Goal: Task Accomplishment & Management: Use online tool/utility

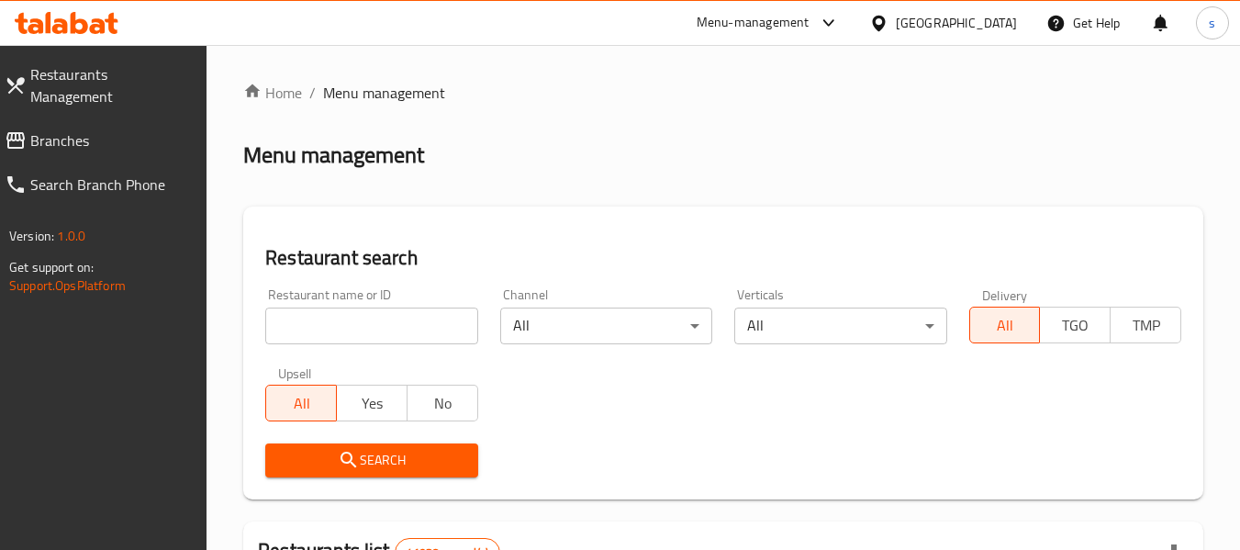
click at [120, 129] on span "Branches" at bounding box center [111, 140] width 162 height 22
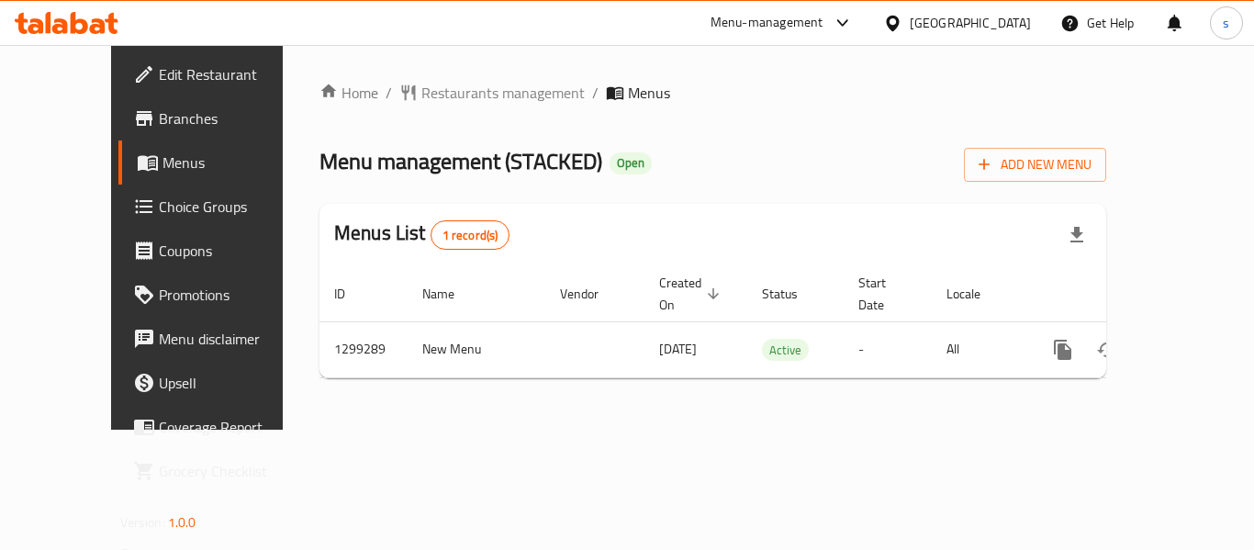
click at [159, 203] on span "Choice Groups" at bounding box center [232, 206] width 147 height 22
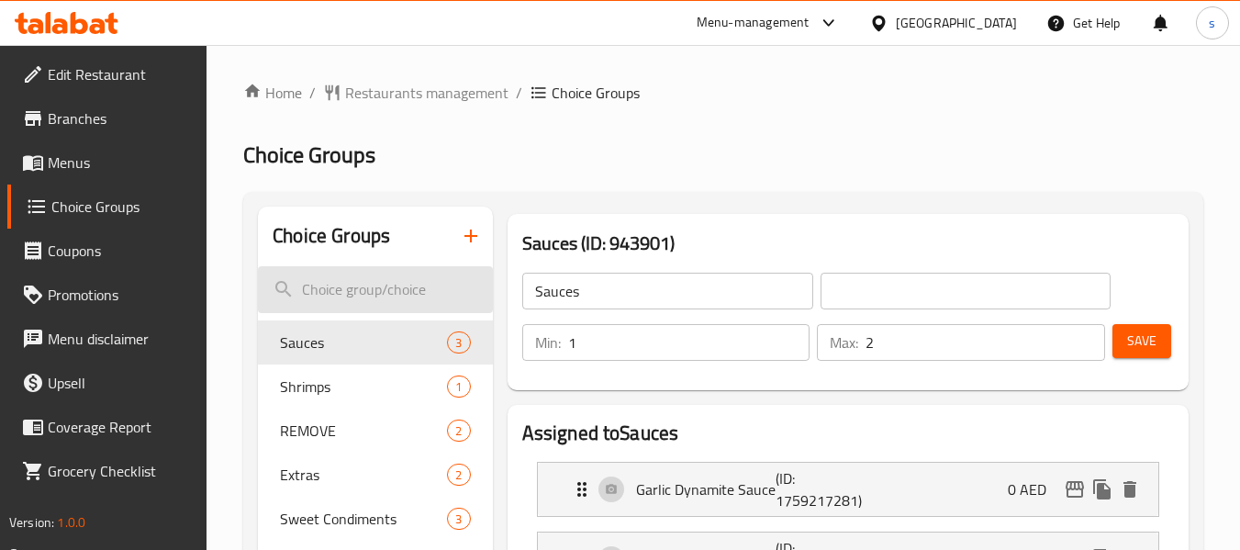
click at [350, 279] on input "search" at bounding box center [375, 289] width 234 height 47
paste input "Your choice"
type input "Your choice"
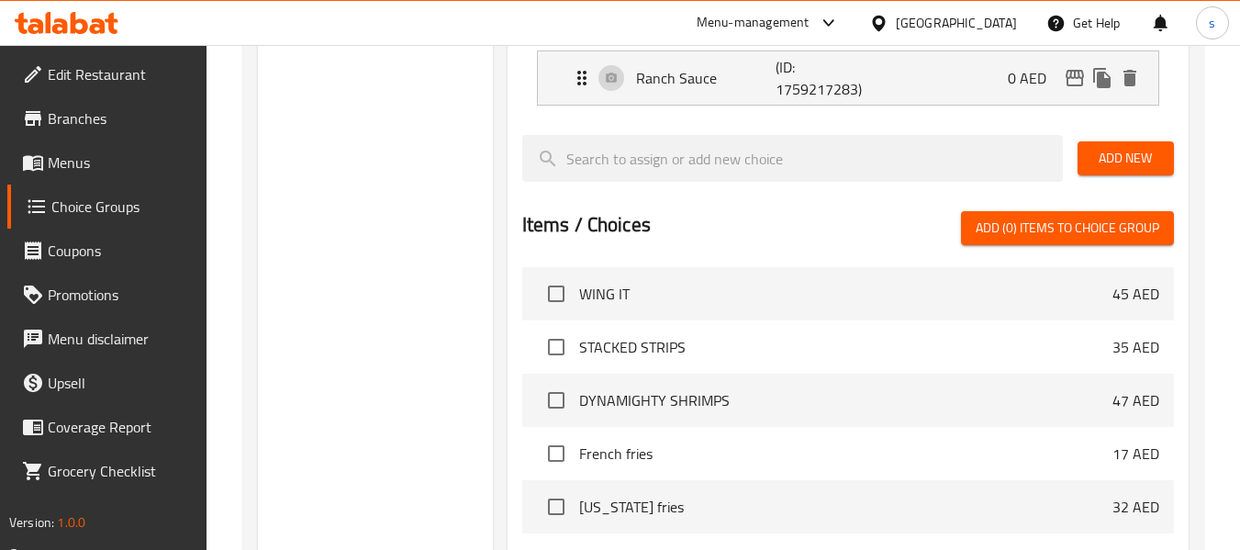
scroll to position [92, 0]
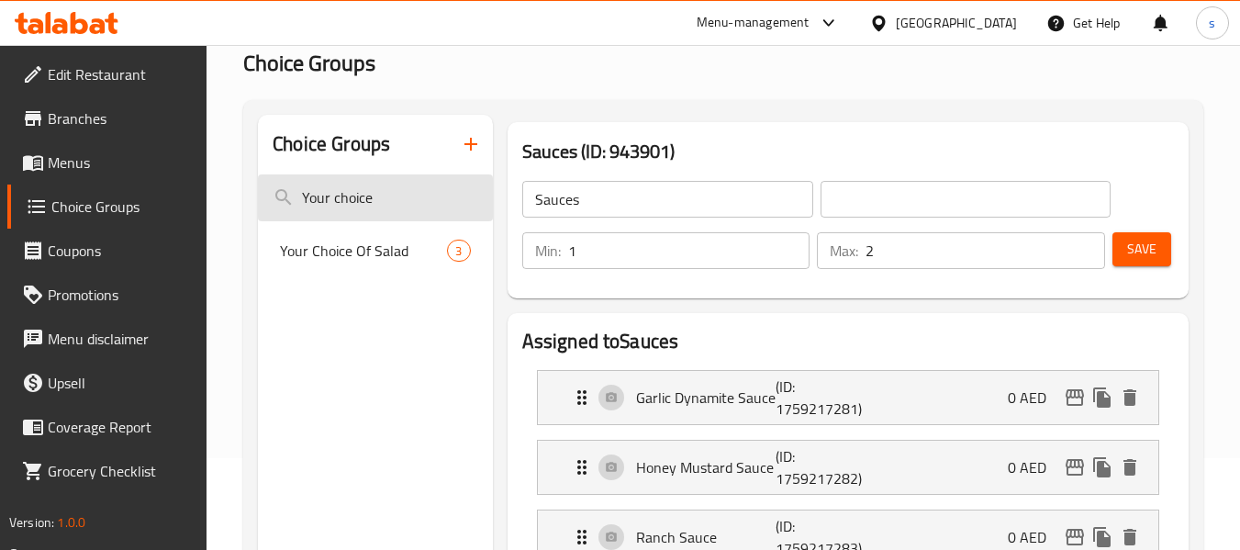
click at [363, 195] on input "Your choice" at bounding box center [375, 197] width 234 height 47
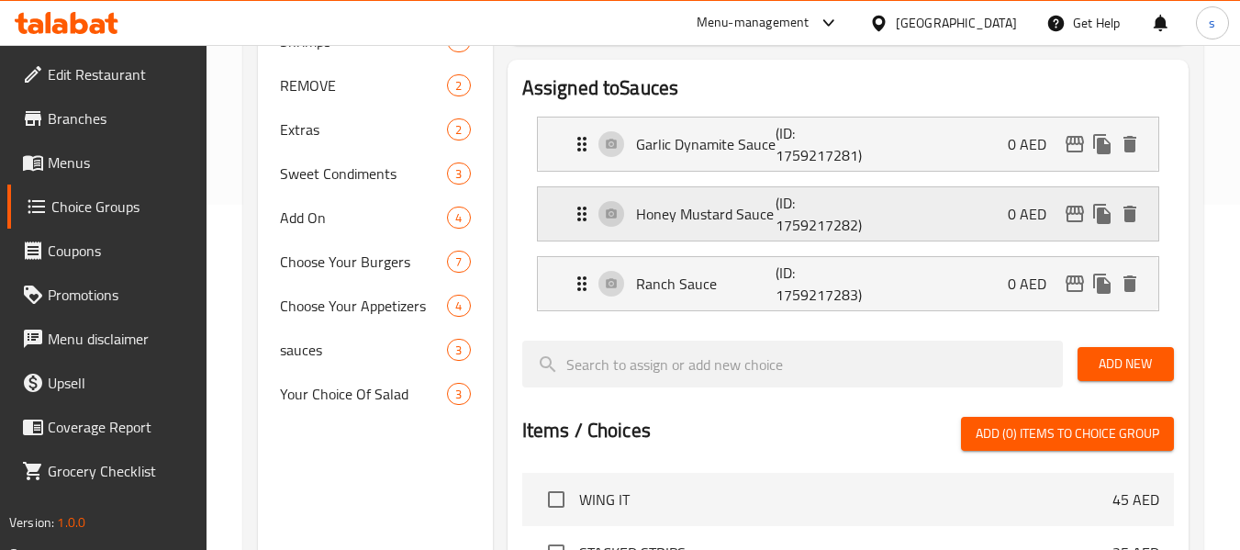
scroll to position [367, 0]
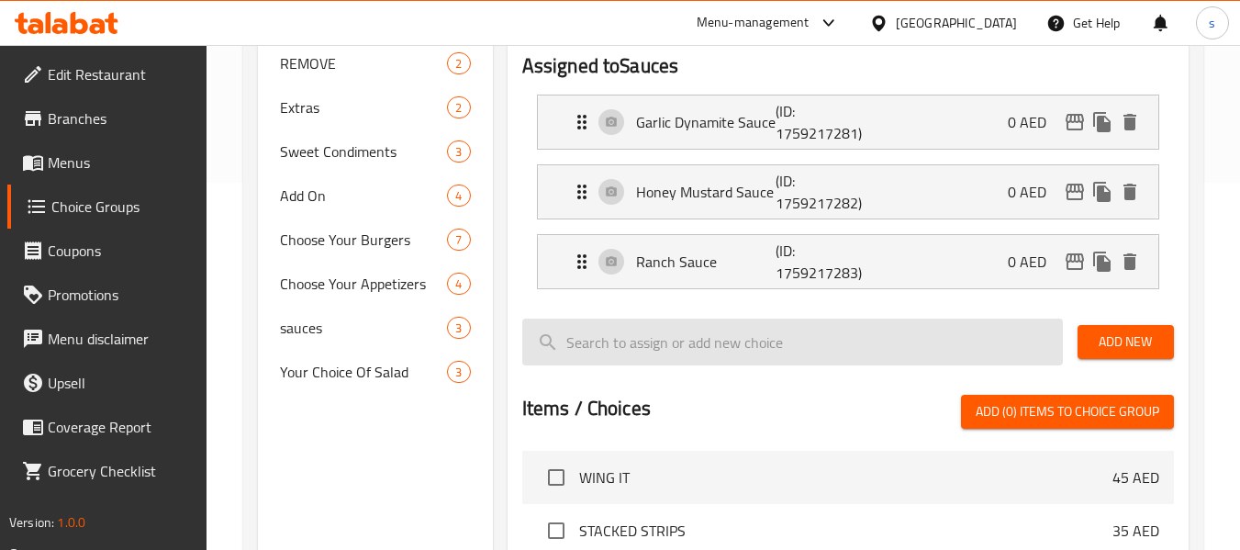
click at [703, 326] on input "search" at bounding box center [792, 341] width 541 height 47
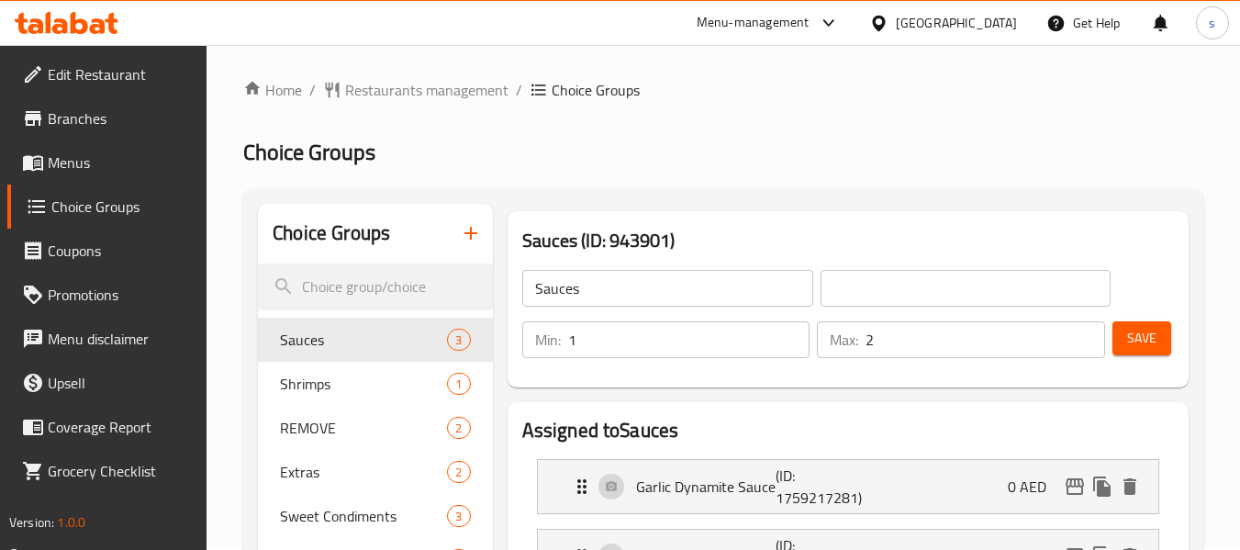
scroll to position [0, 0]
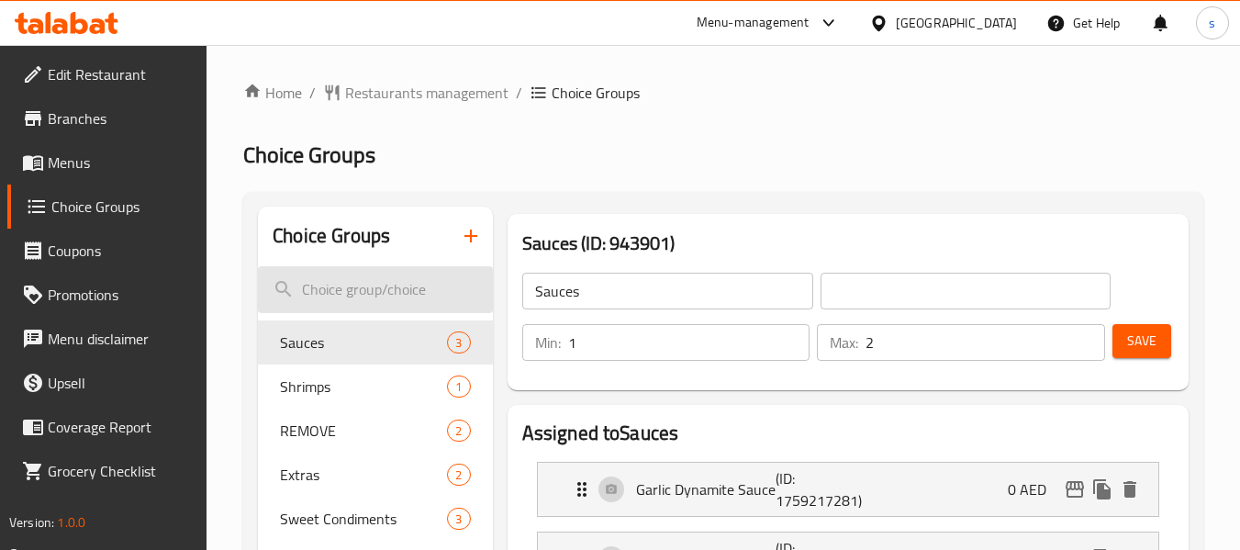
click at [409, 295] on input "search" at bounding box center [375, 289] width 234 height 47
paste input "Your choice"
type input "Your choice"
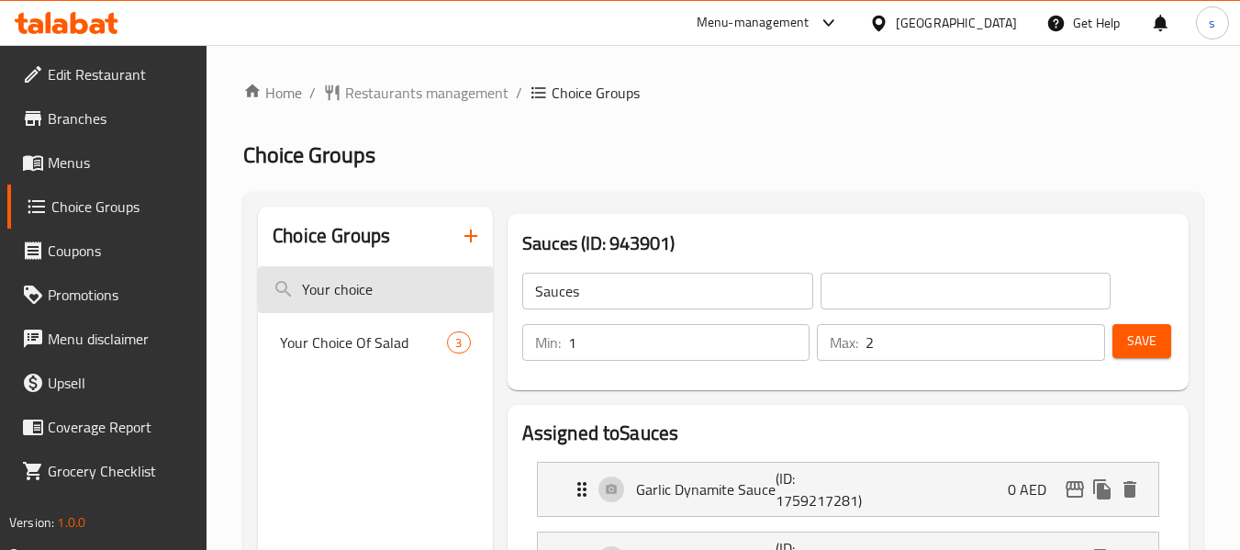
click at [418, 294] on input "Your choice" at bounding box center [375, 289] width 234 height 47
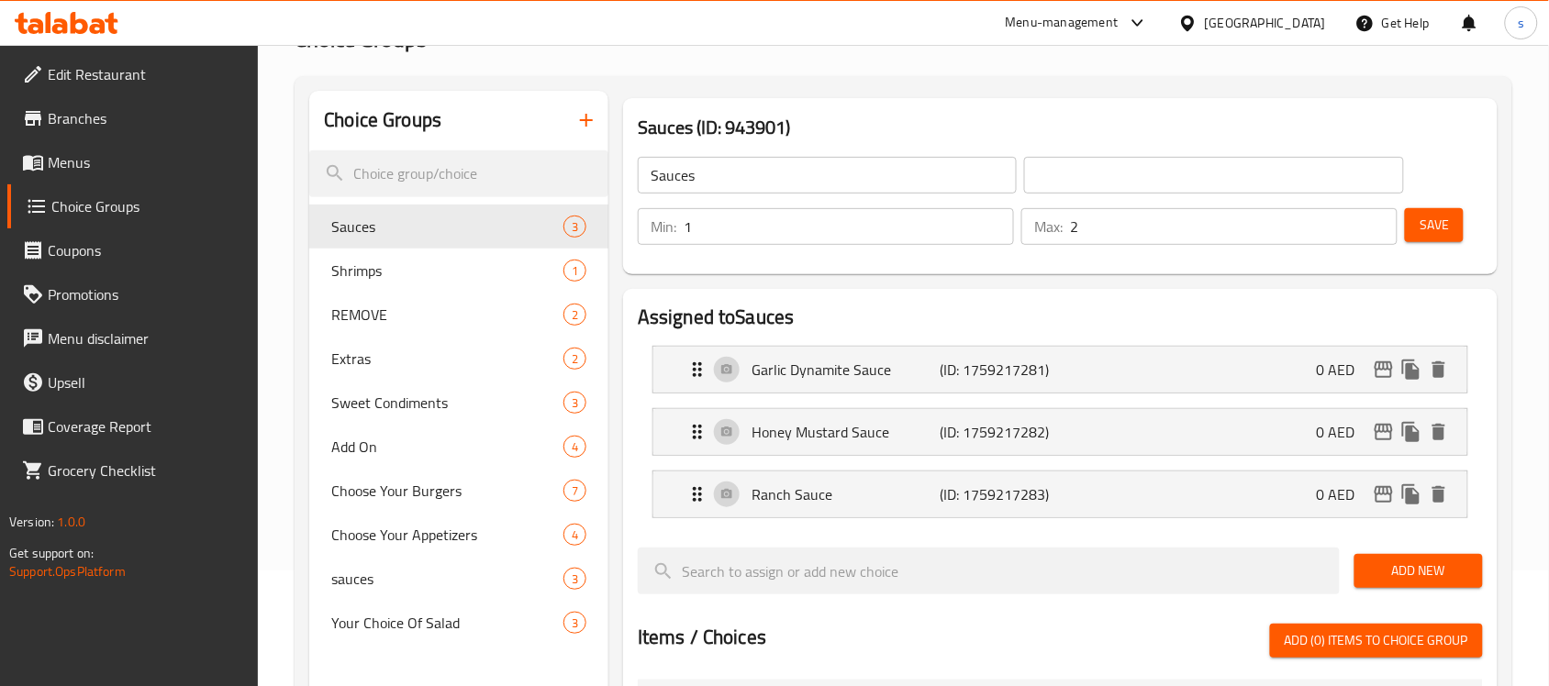
scroll to position [171, 0]
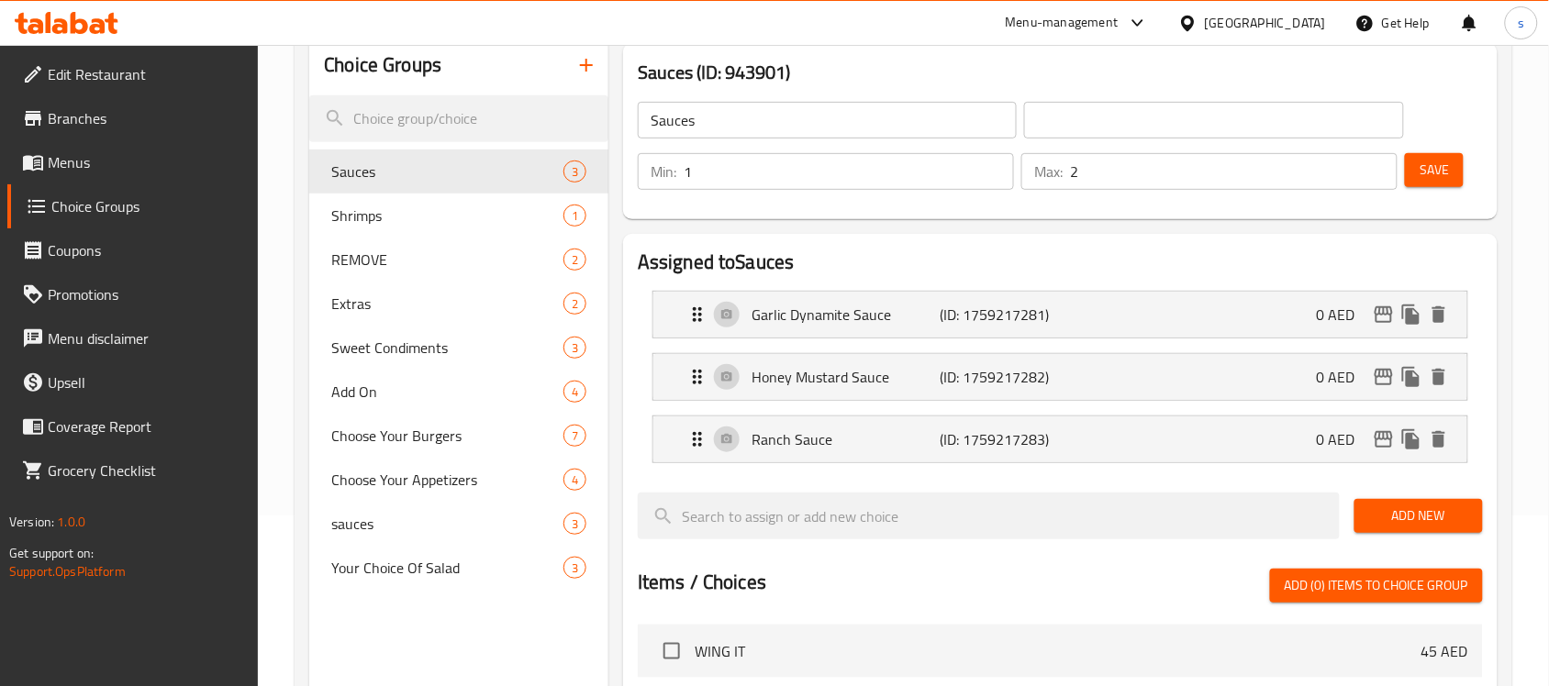
click at [859, 257] on h2 "Assigned to Sauces" at bounding box center [1060, 263] width 845 height 28
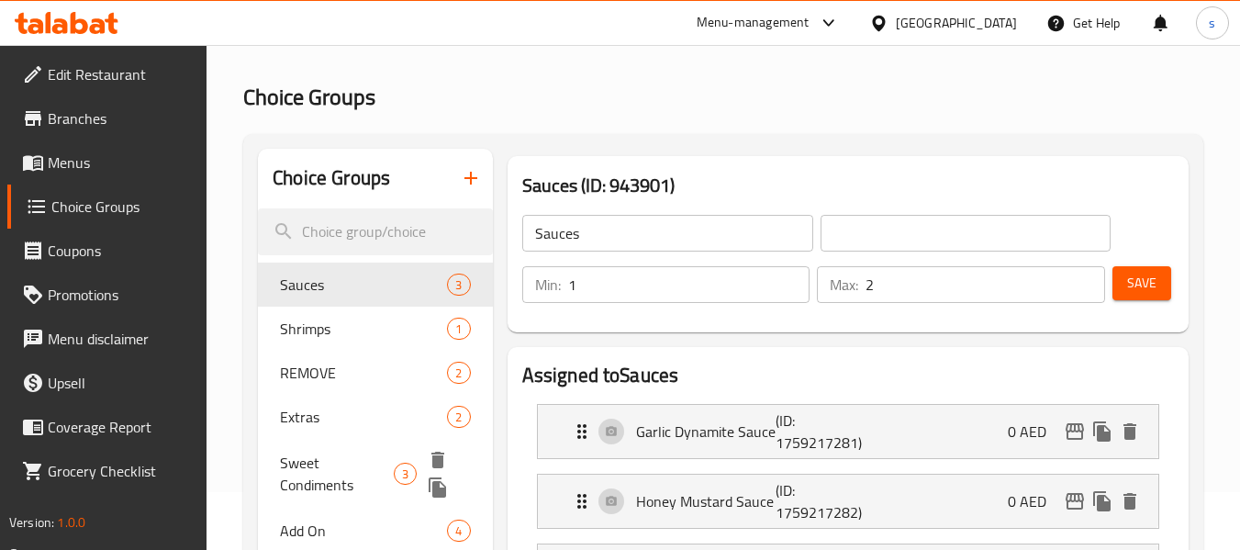
scroll to position [0, 0]
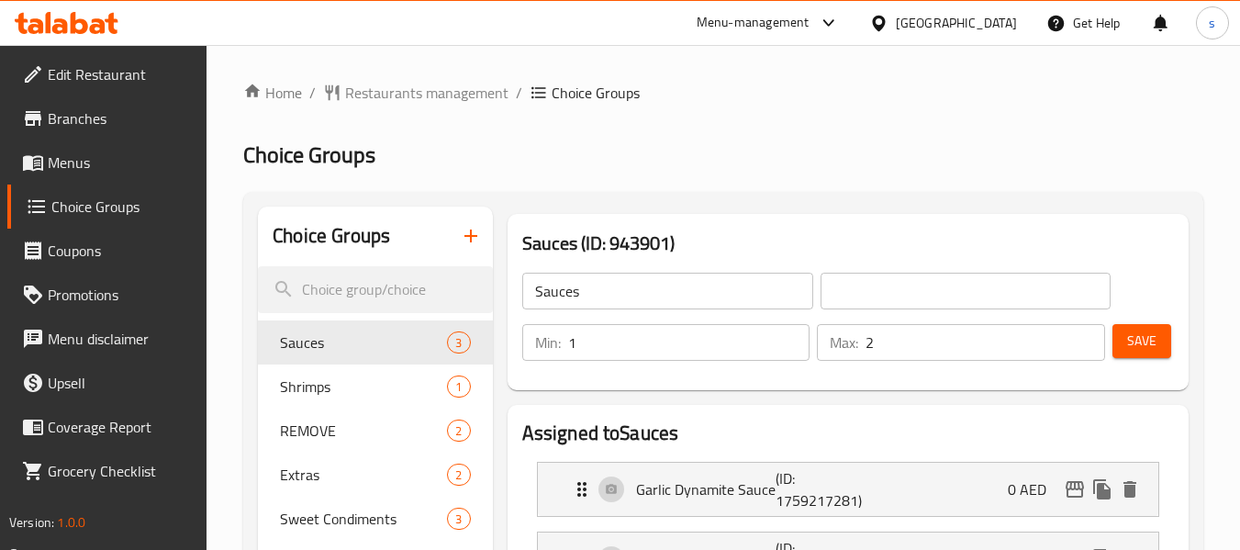
click at [106, 129] on link "Branches" at bounding box center [107, 118] width 200 height 44
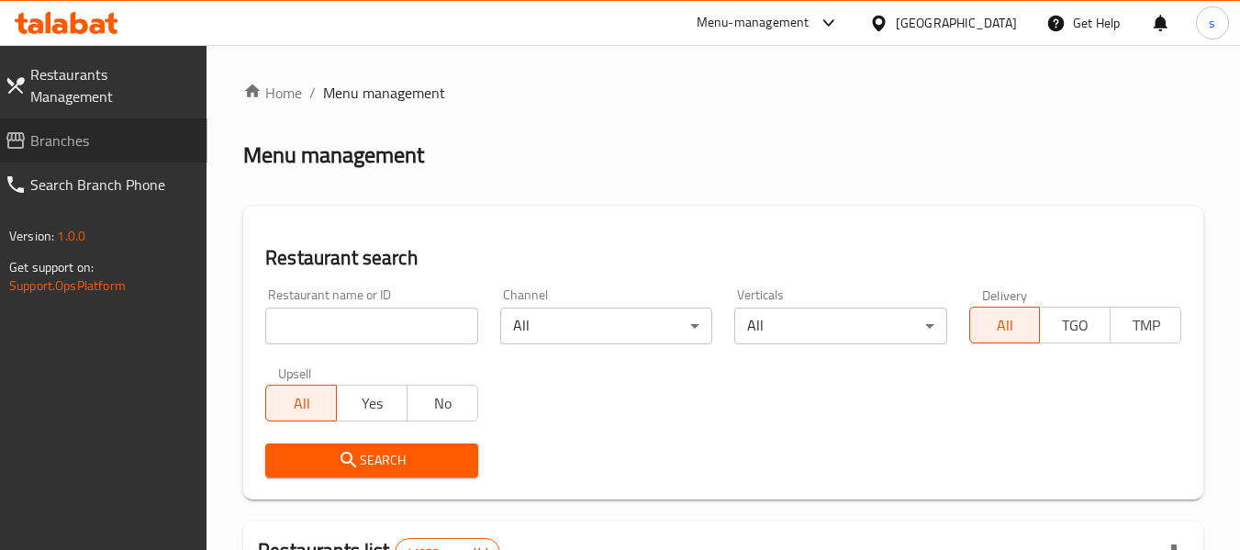
click at [98, 129] on span "Branches" at bounding box center [111, 140] width 162 height 22
